Goal: Navigation & Orientation: Understand site structure

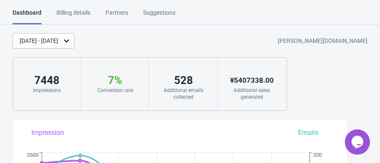
click at [85, 14] on div "Billing details" at bounding box center [74, 15] width 34 height 15
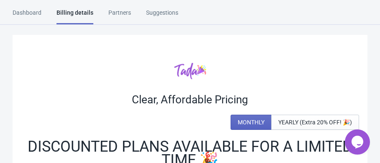
click at [118, 16] on div "Partners" at bounding box center [119, 15] width 23 height 15
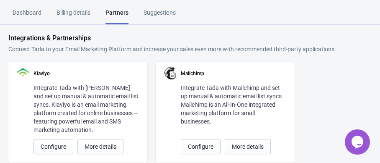
click at [160, 15] on div "Suggestions" at bounding box center [160, 15] width 32 height 15
click at [24, 11] on div "Dashboard" at bounding box center [27, 15] width 29 height 15
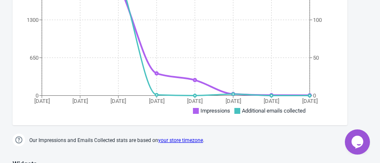
scroll to position [266, 0]
